Goal: Task Accomplishment & Management: Manage account settings

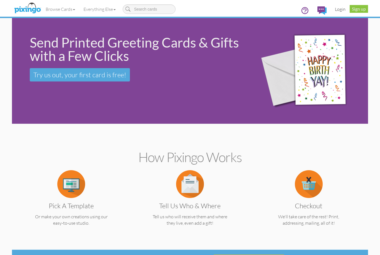
click at [338, 13] on link "Login" at bounding box center [340, 9] width 19 height 14
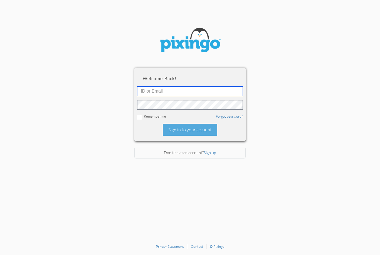
click at [169, 91] on input "text" at bounding box center [190, 91] width 106 height 9
type input "[PERSON_NAME][EMAIL_ADDRESS][DOMAIN_NAME]"
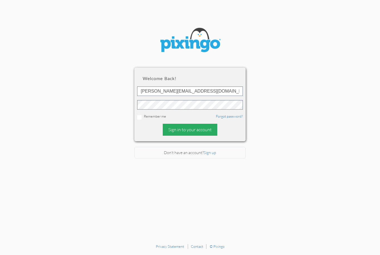
click at [188, 129] on div "Sign in to your account" at bounding box center [190, 130] width 55 height 12
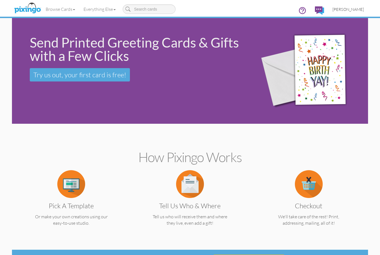
click at [344, 11] on span "[PERSON_NAME]" at bounding box center [348, 9] width 31 height 5
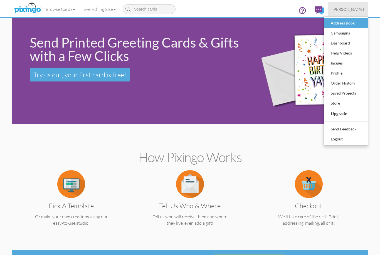
click at [350, 26] on div "Address Book" at bounding box center [345, 23] width 33 height 8
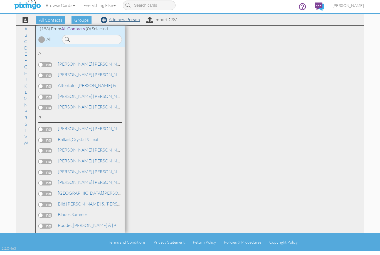
click at [121, 21] on link "Add new Person" at bounding box center [120, 24] width 39 height 6
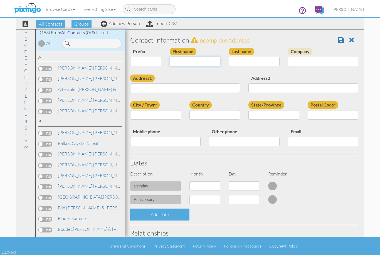
click at [186, 60] on input "First name" at bounding box center [195, 61] width 51 height 9
type input "[PERSON_NAME] & [PERSON_NAME]"
type input "[PERSON_NAME]"
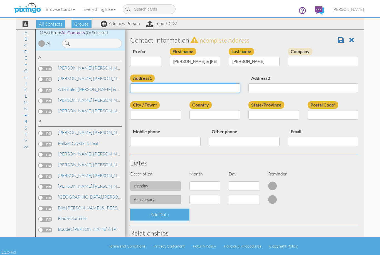
click at [162, 87] on input "Address1" at bounding box center [185, 87] width 110 height 9
type input "[STREET_ADDRESS]"
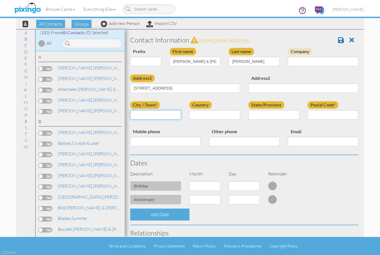
click at [154, 115] on input "City / Town*" at bounding box center [155, 114] width 51 height 9
type input "Austin"
select select "object:1316"
click at [272, 114] on select "AA (Military) AE (Military) [US_STATE] [US_STATE] [US_STATE] AP (Military) [US_…" at bounding box center [273, 114] width 51 height 9
select select "object:1614"
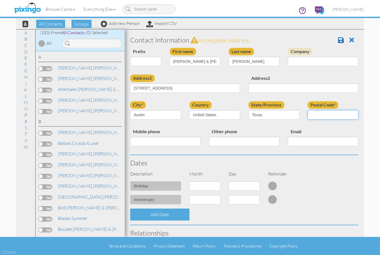
click at [328, 116] on input "Postal Code*" at bounding box center [333, 114] width 51 height 9
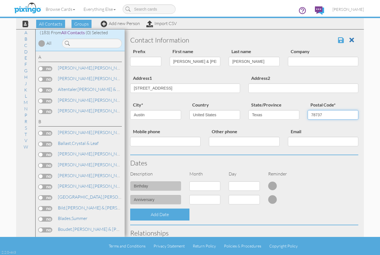
type input "78737"
click at [341, 41] on span at bounding box center [341, 40] width 6 height 7
